Goal: Transaction & Acquisition: Purchase product/service

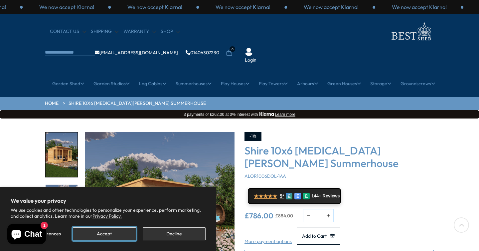
click at [107, 232] on button "Accept" at bounding box center [104, 233] width 63 height 13
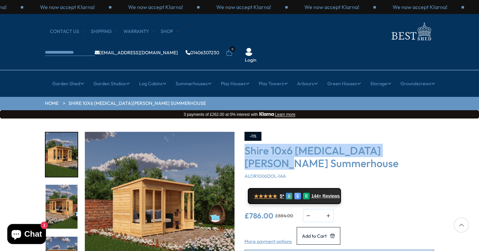
drag, startPoint x: 427, startPoint y: 130, endPoint x: 244, endPoint y: 129, distance: 182.7
click at [244, 132] on div "-11% Shire 10x6 [MEDICAL_DATA][PERSON_NAME][GEOGRAPHIC_DATA] ALOR1006DOL-1AA ★★…" at bounding box center [340, 214] width 200 height 164
copy h3 "Shire 10x6 [MEDICAL_DATA][PERSON_NAME] Summerhouse"
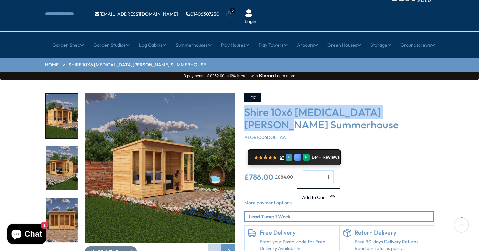
scroll to position [41, 0]
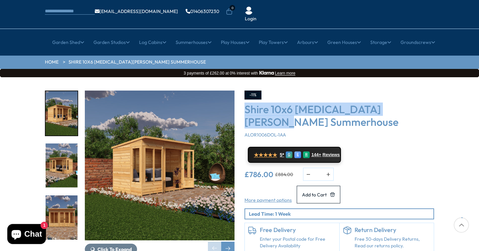
click at [58, 195] on img "3 / 10" at bounding box center [62, 217] width 32 height 44
click at [62, 200] on img "3 / 10" at bounding box center [62, 217] width 32 height 44
